Goal: Navigation & Orientation: Understand site structure

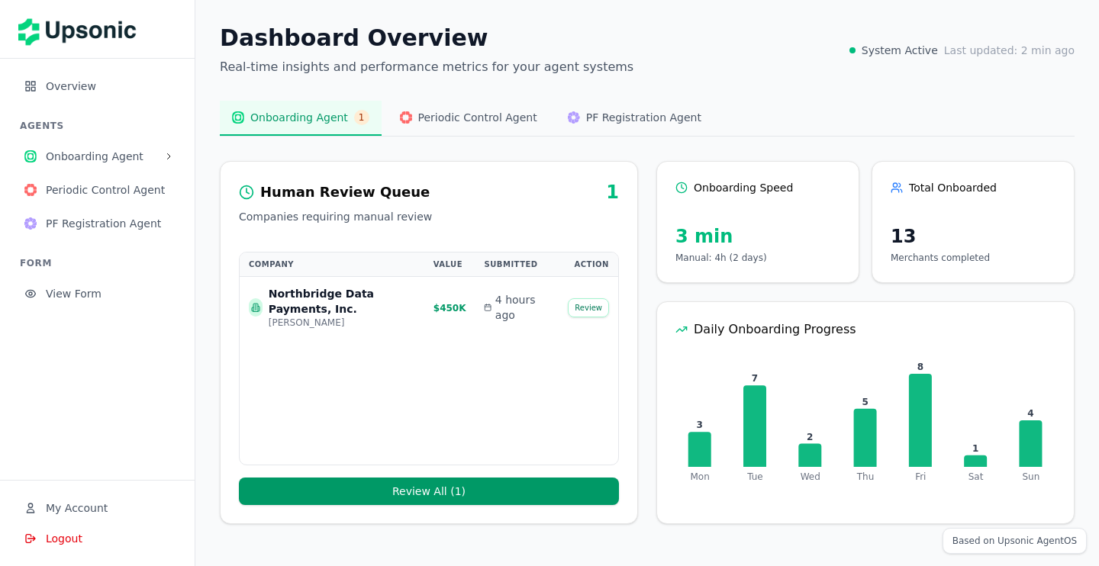
click at [100, 152] on span "Onboarding Agent" at bounding box center [102, 156] width 112 height 15
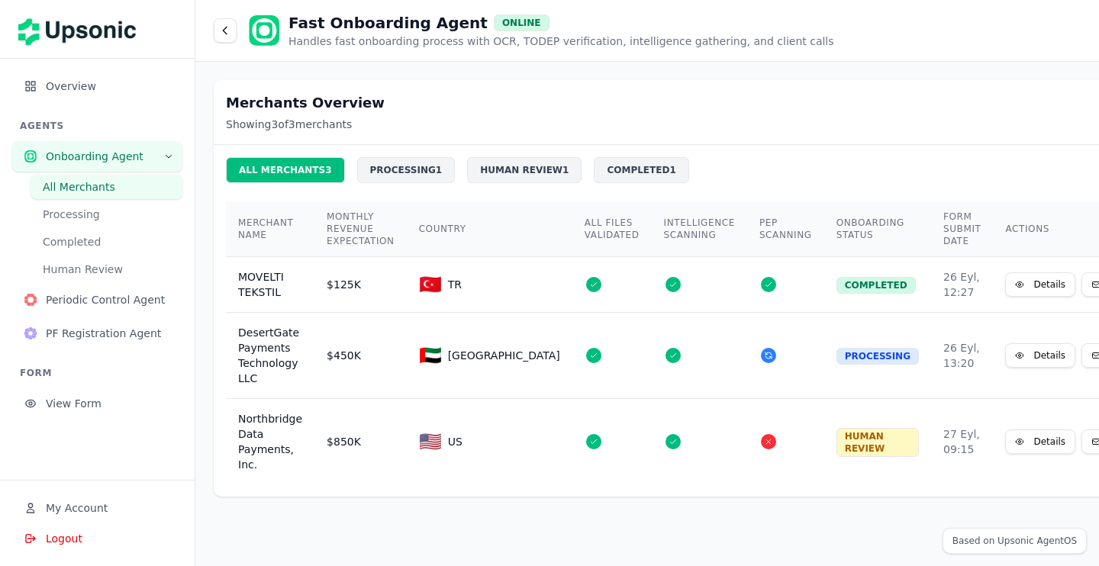
click at [747, 296] on td at bounding box center [785, 285] width 77 height 56
click at [1005, 285] on button "Details" at bounding box center [1040, 284] width 70 height 24
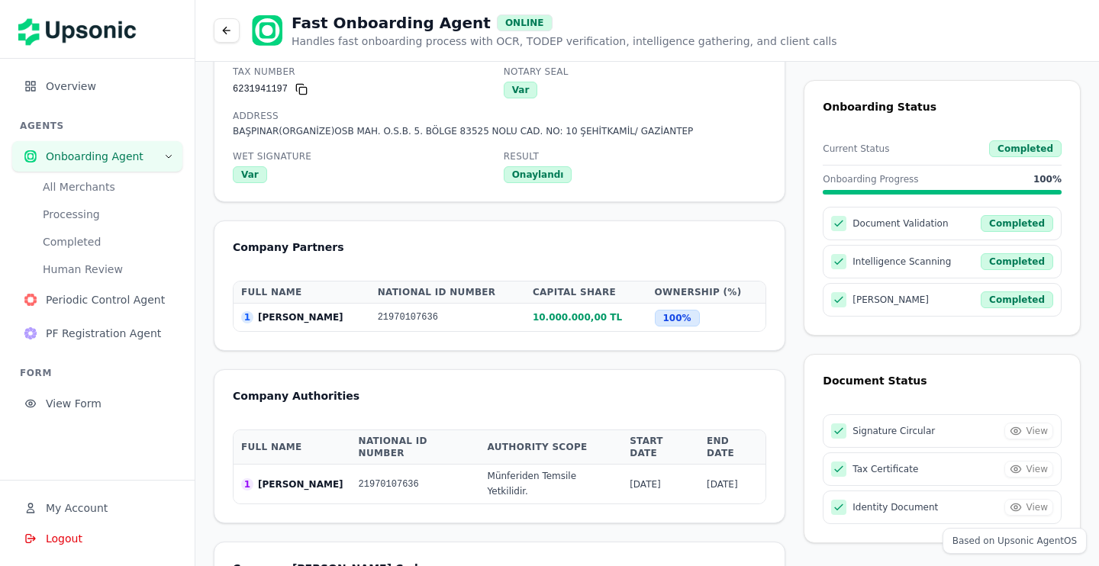
scroll to position [1559, 0]
click at [132, 305] on span "Periodic Control Agent" at bounding box center [108, 299] width 124 height 15
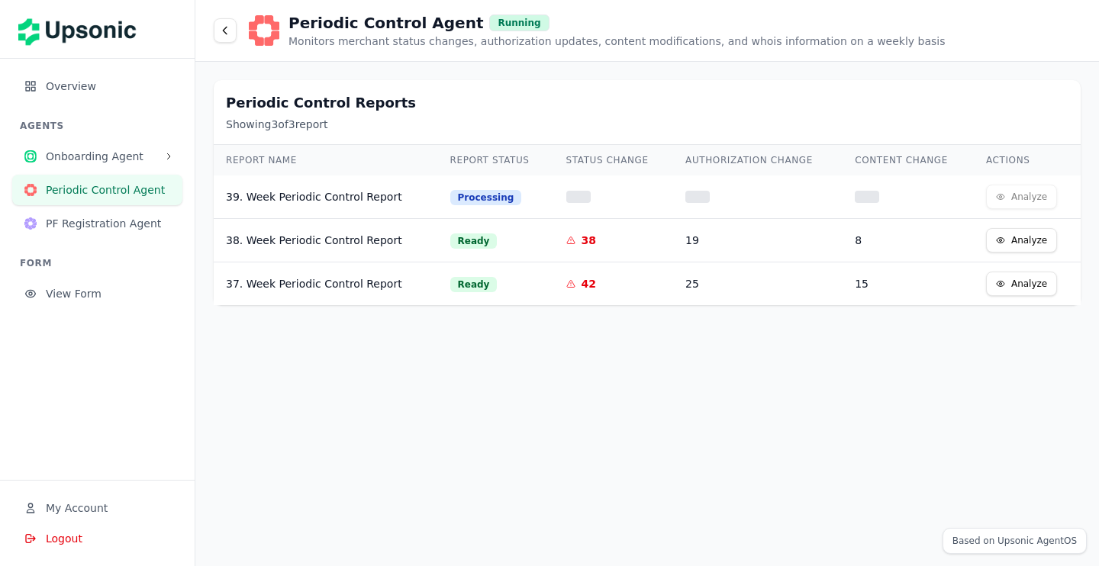
click at [404, 250] on td "38. Week Periodic Control Report" at bounding box center [326, 241] width 224 height 44
click at [103, 226] on span "PF Registration Agent" at bounding box center [108, 223] width 124 height 15
